Goal: Information Seeking & Learning: Learn about a topic

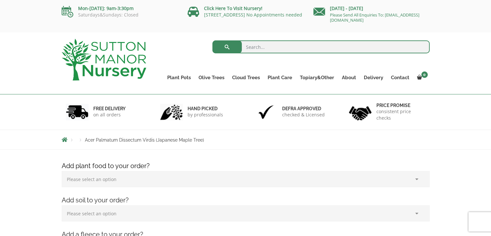
drag, startPoint x: 270, startPoint y: 37, endPoint x: 271, endPoint y: 42, distance: 4.2
click at [270, 38] on div "Search for: Plant Pots Resin Bonded Pots The Amalfi Pots The Milan Pots The Cap…" at bounding box center [292, 63] width 283 height 62
click at [271, 45] on input "search" at bounding box center [320, 46] width 217 height 13
type input "acers"
click at [212, 40] on button "submit" at bounding box center [226, 46] width 29 height 13
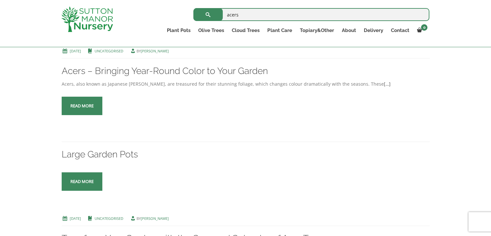
scroll to position [132, 0]
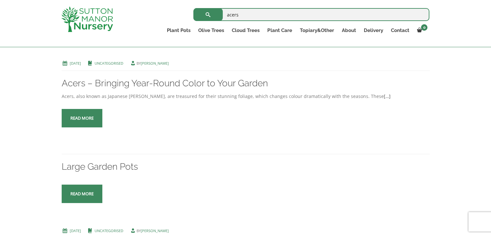
click at [207, 15] on button "submit" at bounding box center [207, 14] width 29 height 13
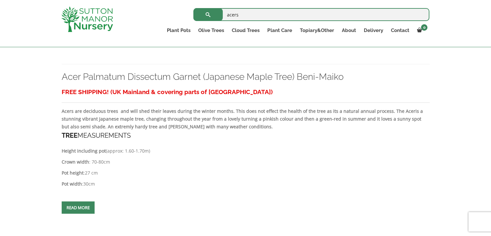
scroll to position [965, 0]
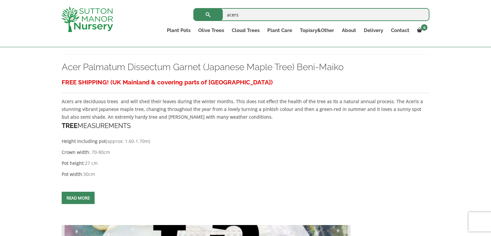
click at [83, 191] on link "Read more" at bounding box center [78, 197] width 33 height 12
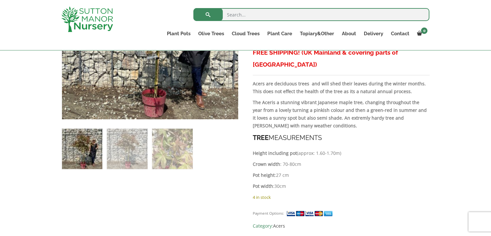
scroll to position [305, 0]
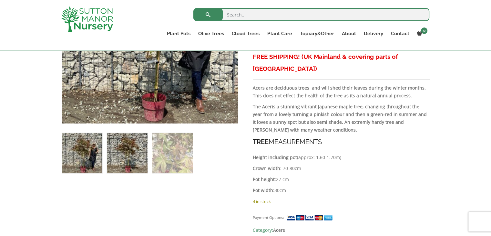
click at [128, 154] on img at bounding box center [127, 153] width 40 height 40
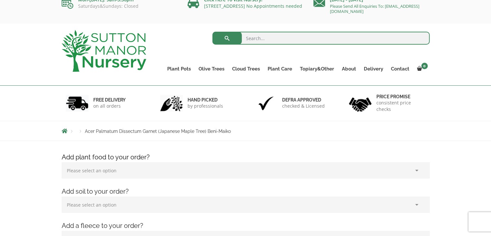
scroll to position [0, 0]
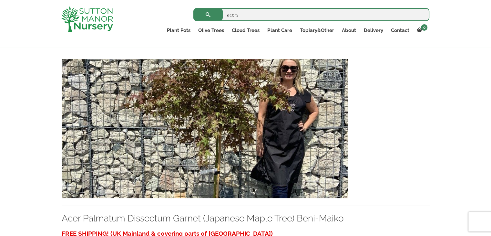
scroll to position [821, 0]
